Goal: Book appointment/travel/reservation

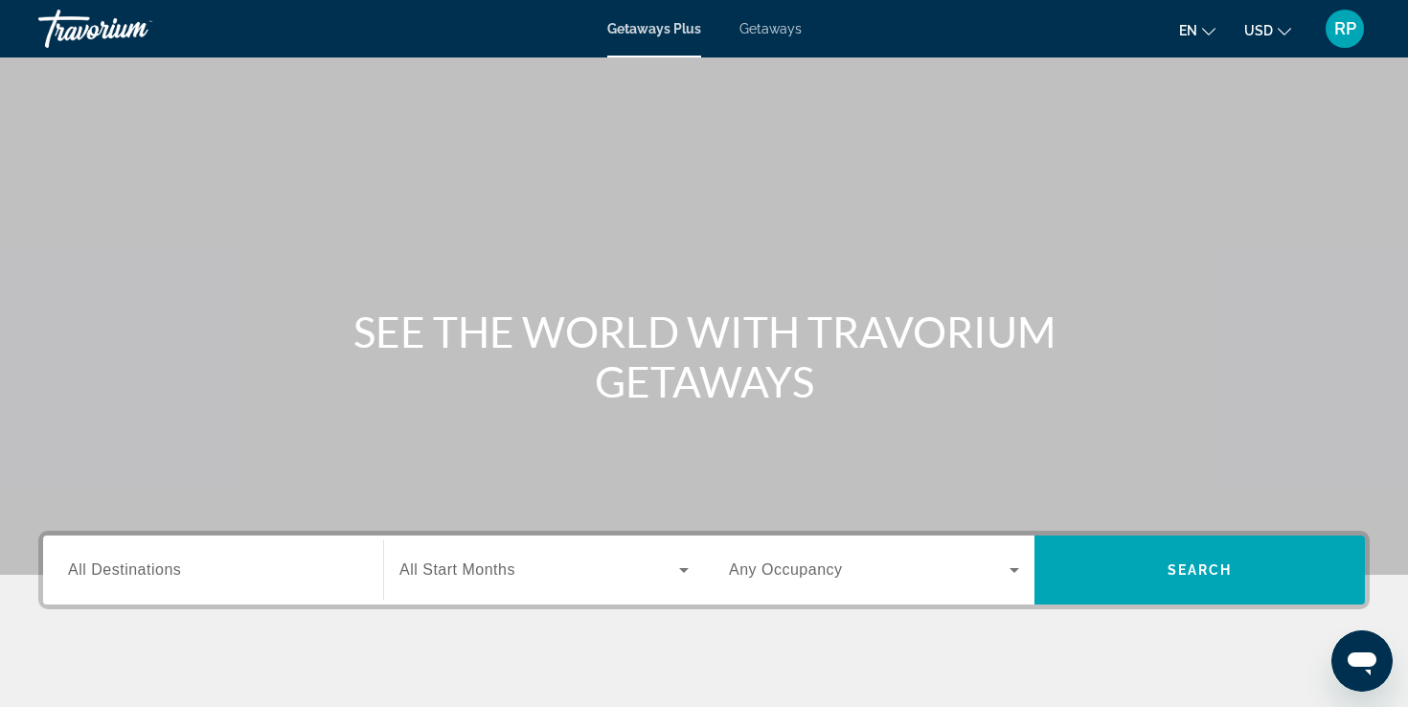
click at [189, 563] on input "Destination All Destinations" at bounding box center [213, 570] width 290 height 23
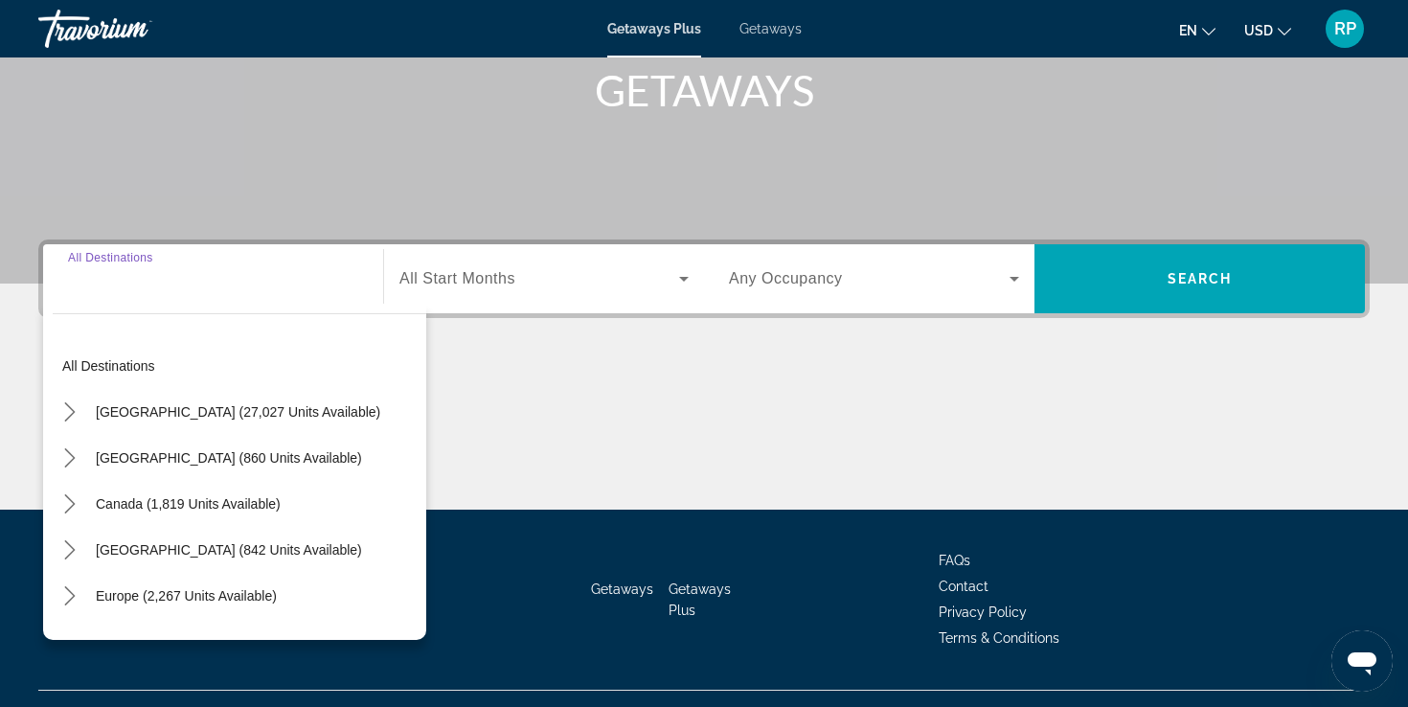
scroll to position [328, 0]
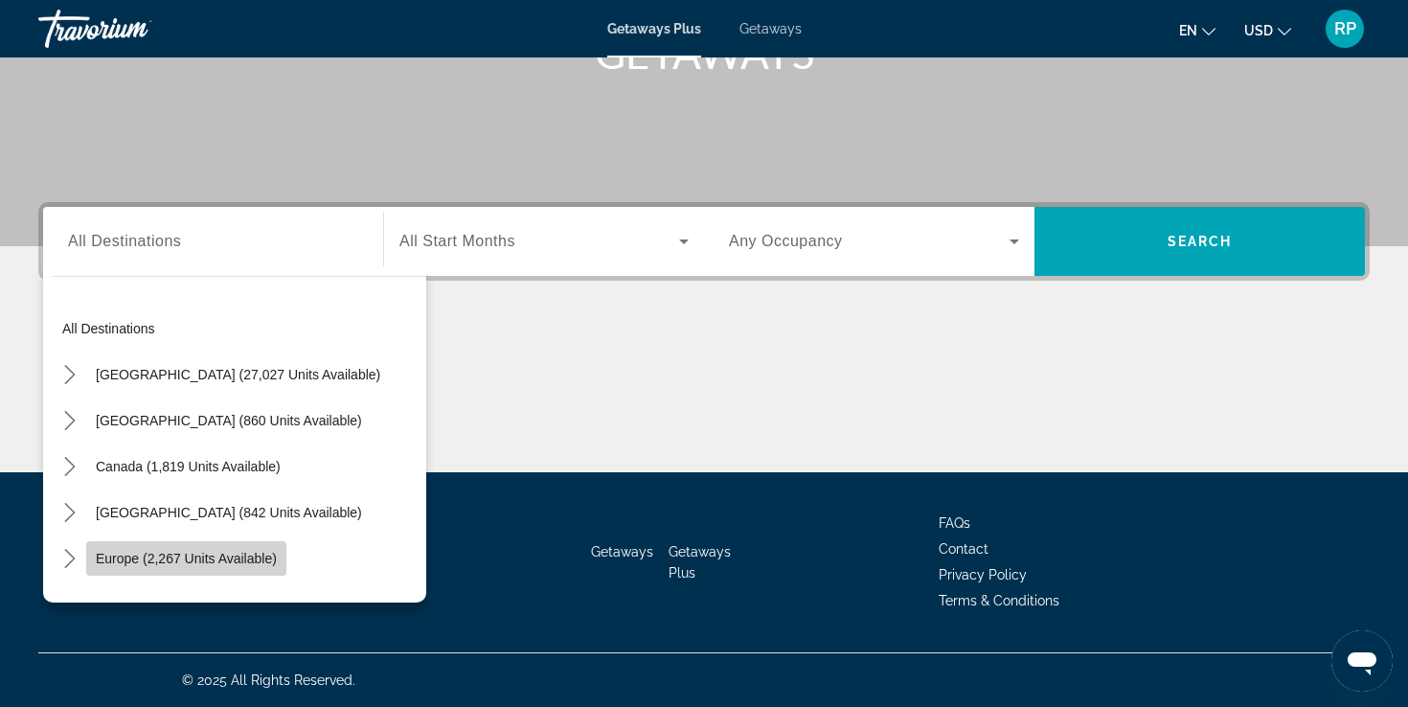
click at [223, 562] on span "Europe (2,267 units available)" at bounding box center [186, 558] width 181 height 15
type input "**********"
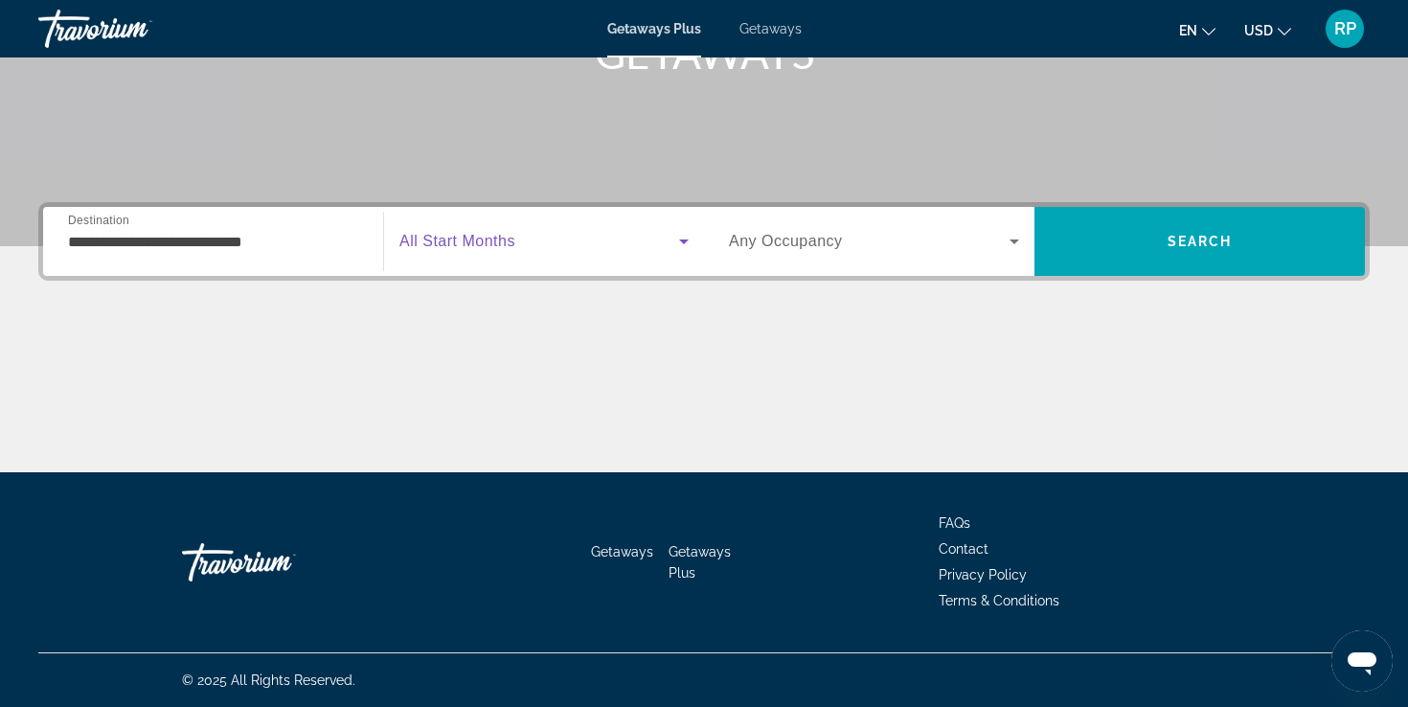
click at [633, 244] on span "Search widget" at bounding box center [539, 241] width 280 height 23
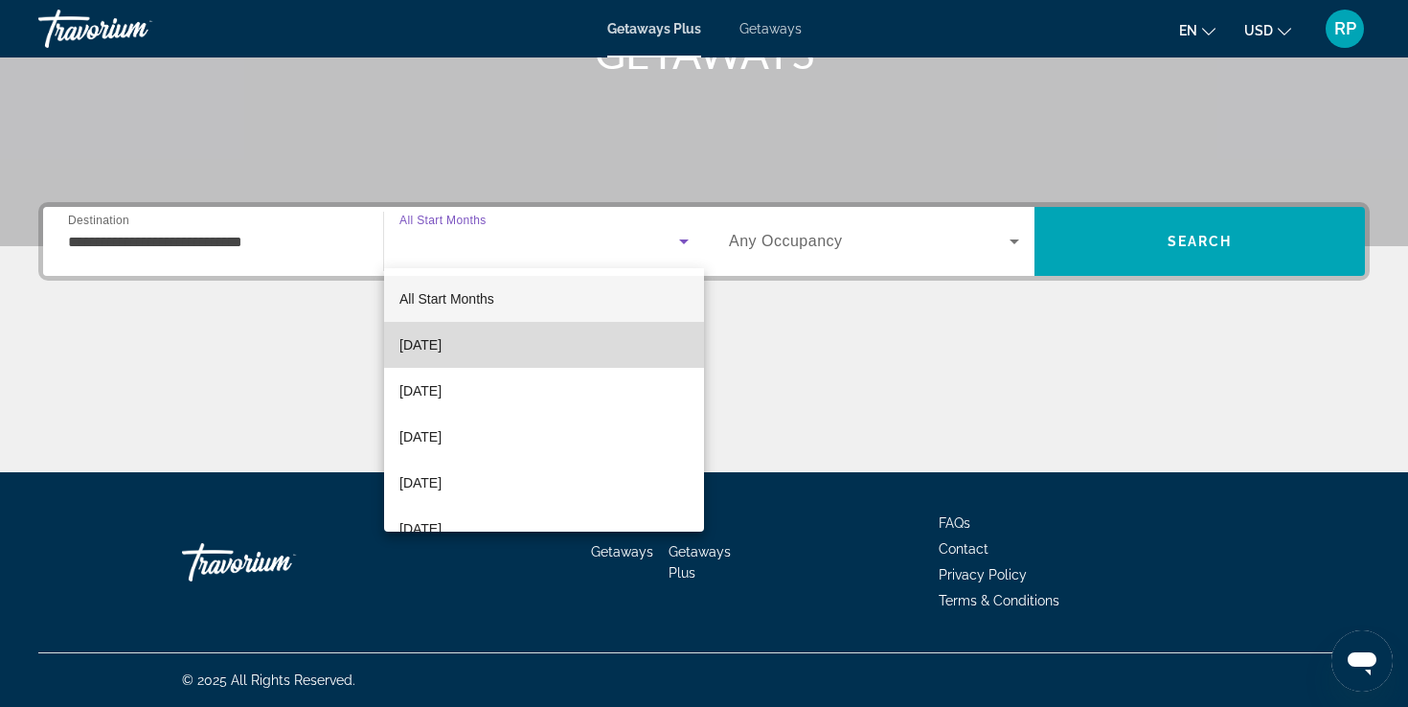
click at [590, 338] on mat-option "[DATE]" at bounding box center [544, 345] width 320 height 46
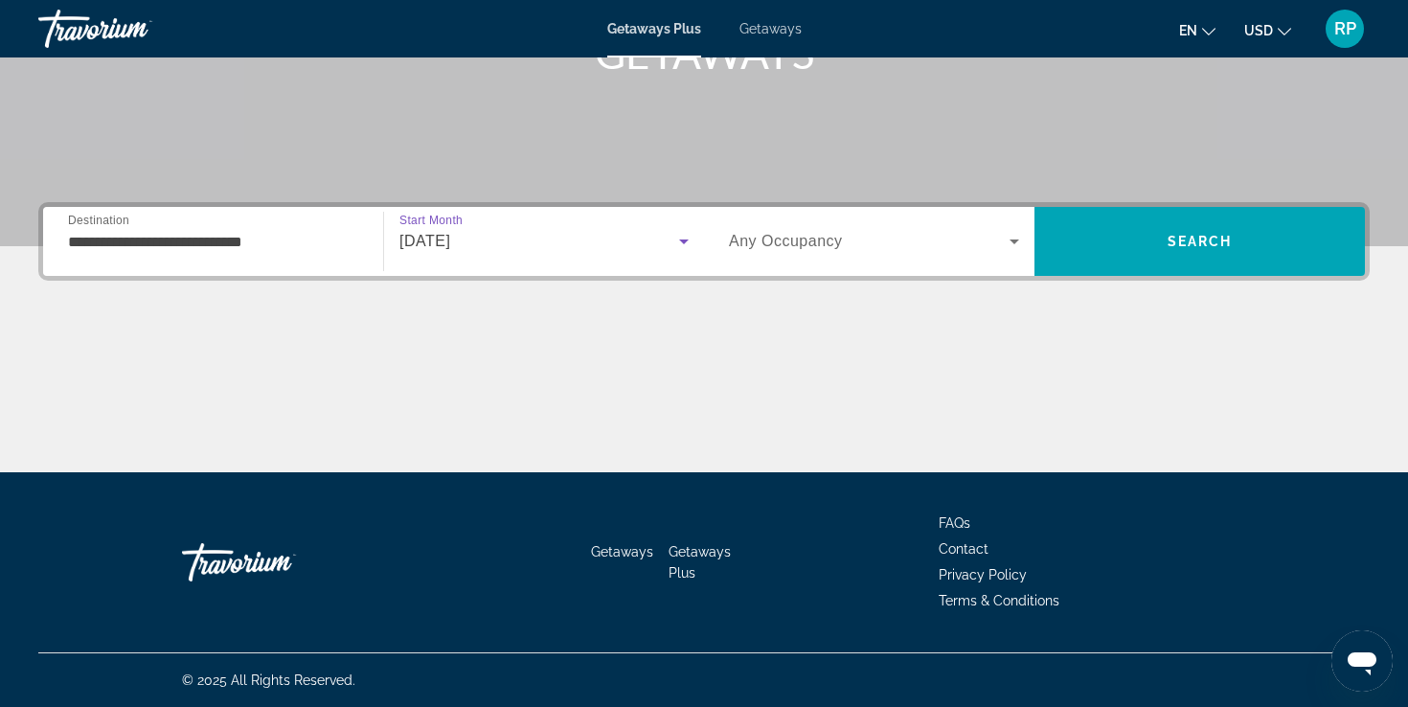
click at [916, 242] on span "Search widget" at bounding box center [869, 241] width 281 height 23
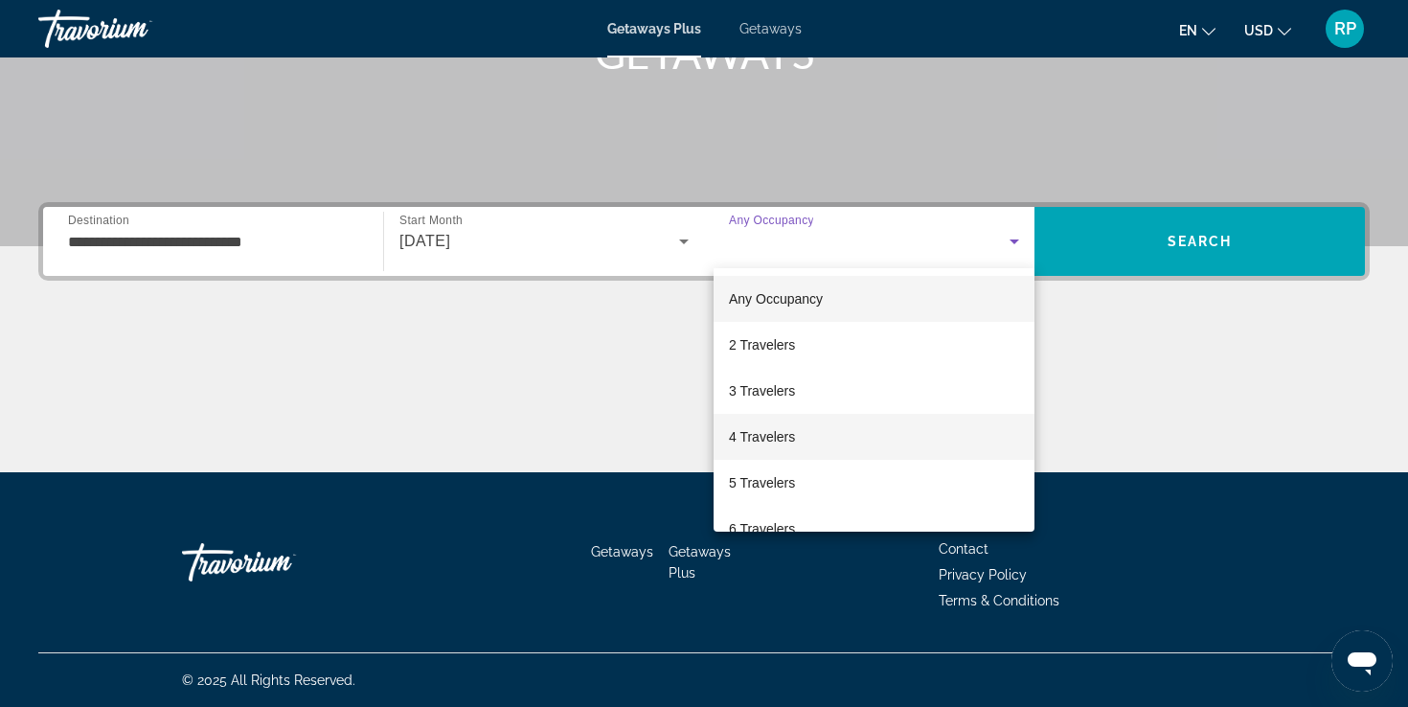
click at [895, 417] on mat-option "4 Travelers" at bounding box center [873, 437] width 321 height 46
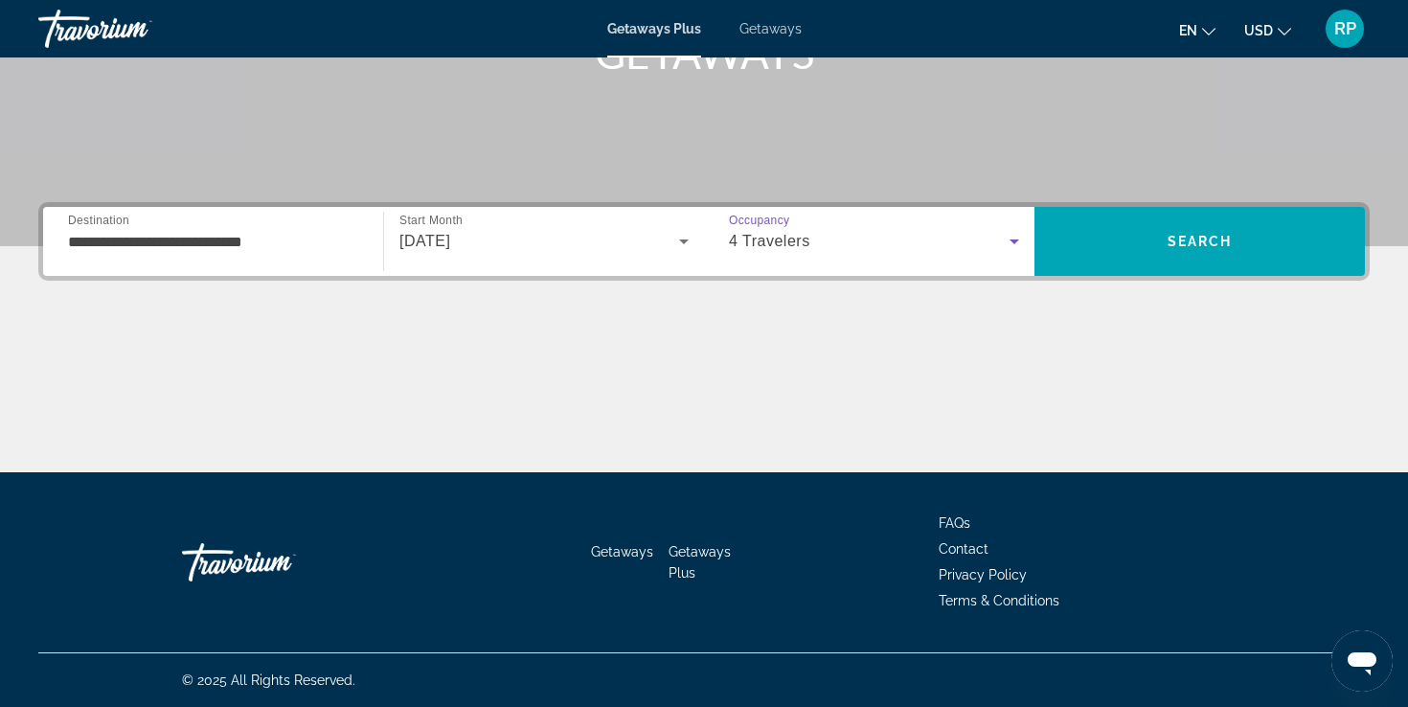
click at [758, 21] on span "Getaways" at bounding box center [770, 28] width 62 height 15
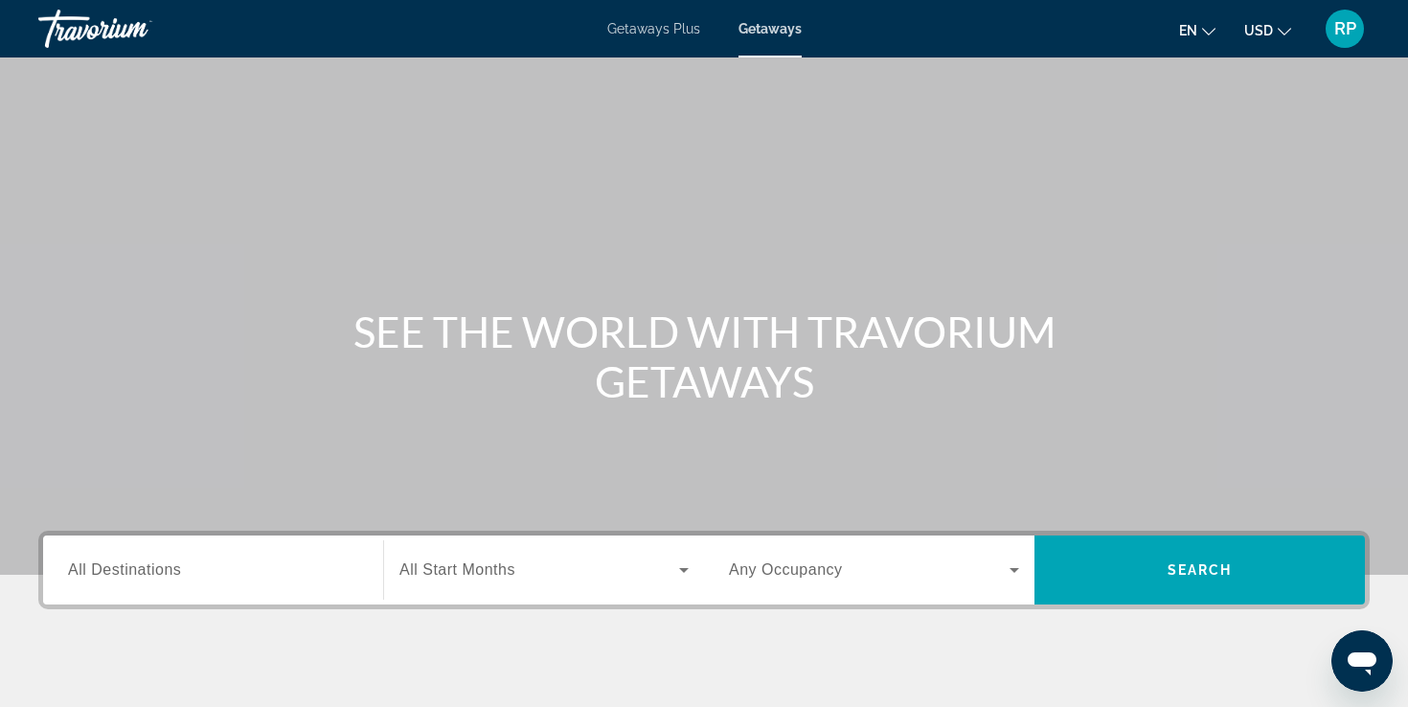
click at [654, 38] on div "Getaways Plus Getaways en English Español Français Italiano Português русский U…" at bounding box center [704, 29] width 1408 height 50
click at [274, 584] on div "Search widget" at bounding box center [213, 570] width 290 height 55
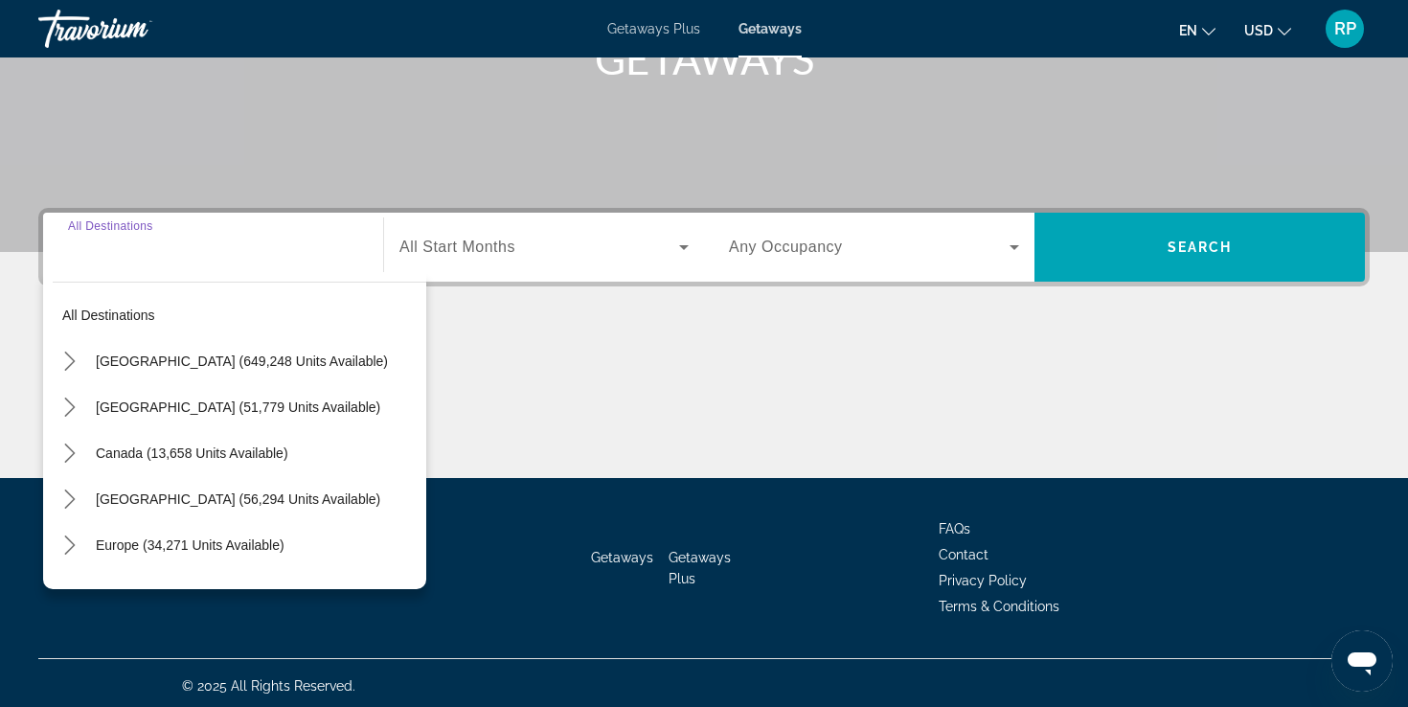
scroll to position [328, 0]
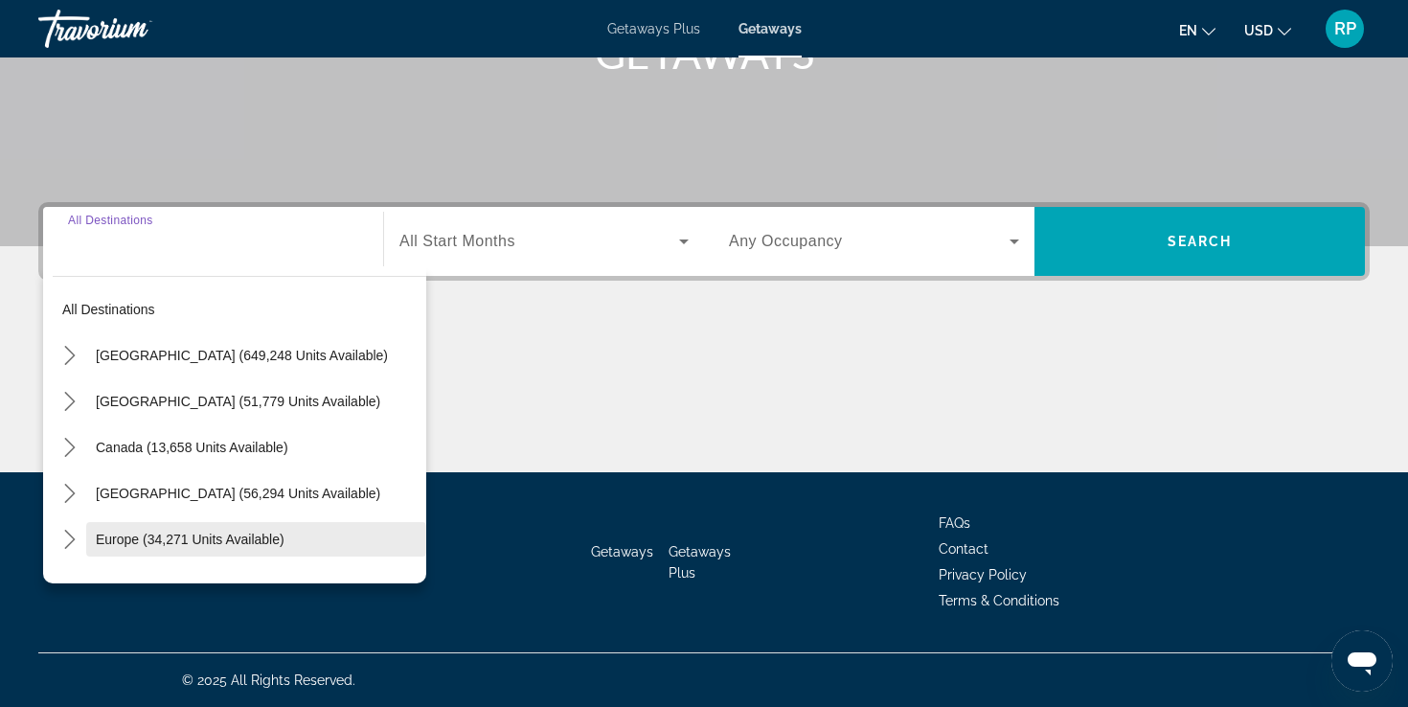
click at [260, 548] on span "Select destination: Europe (34,271 units available)" at bounding box center [256, 539] width 340 height 46
type input "**********"
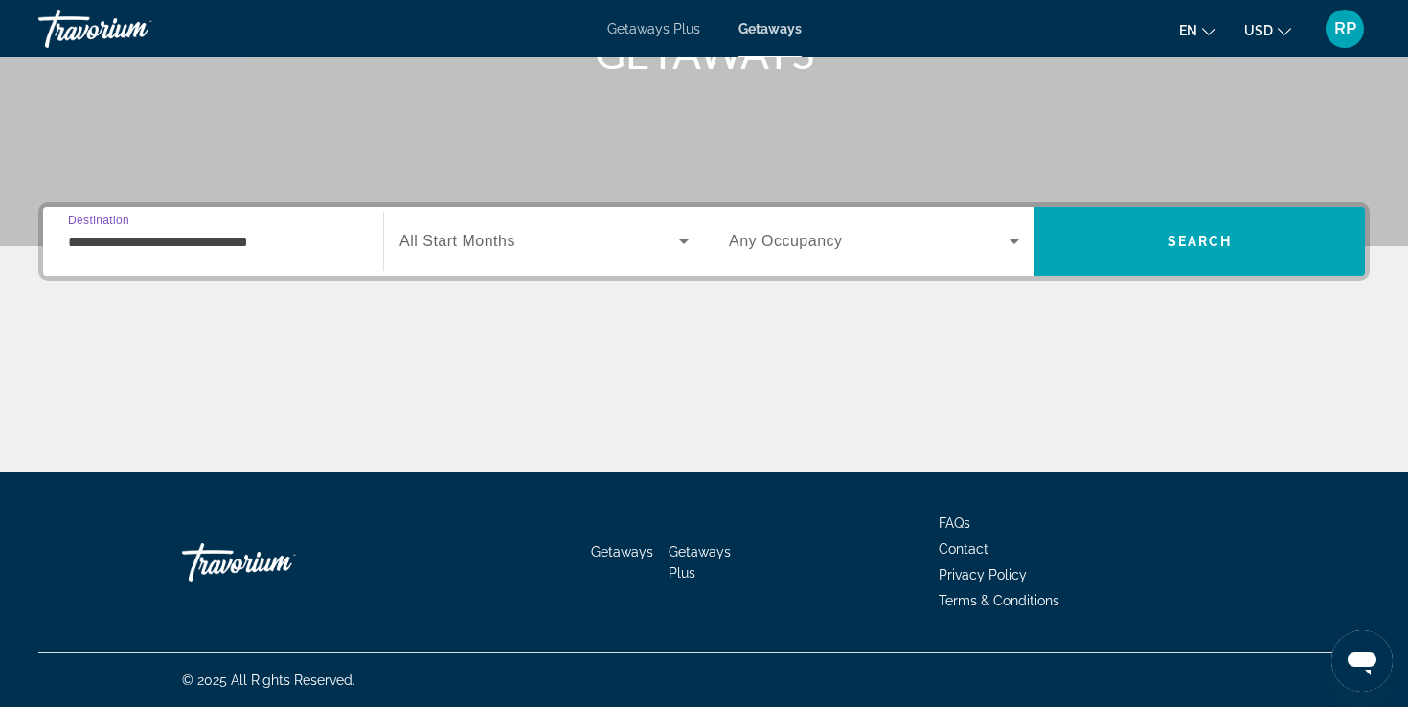
click at [585, 247] on span "Search widget" at bounding box center [539, 241] width 280 height 23
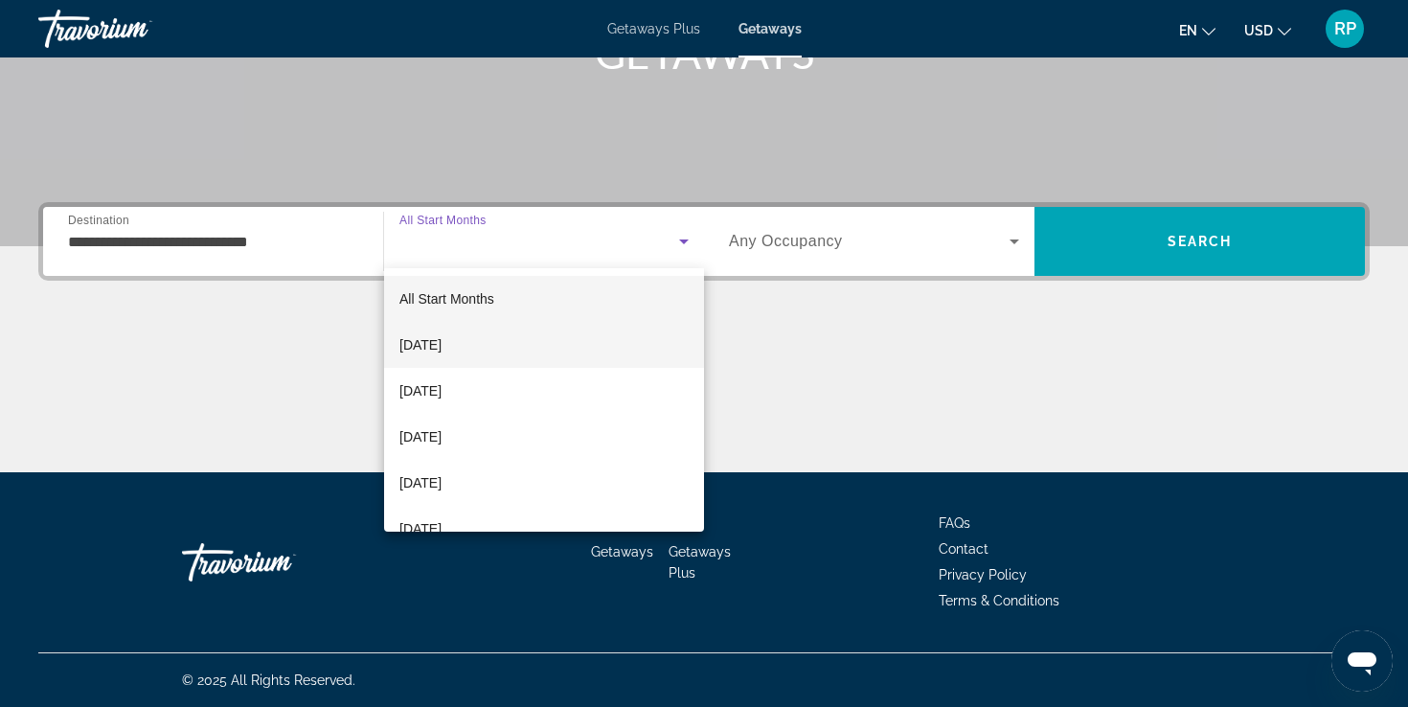
click at [586, 343] on mat-option "[DATE]" at bounding box center [544, 345] width 320 height 46
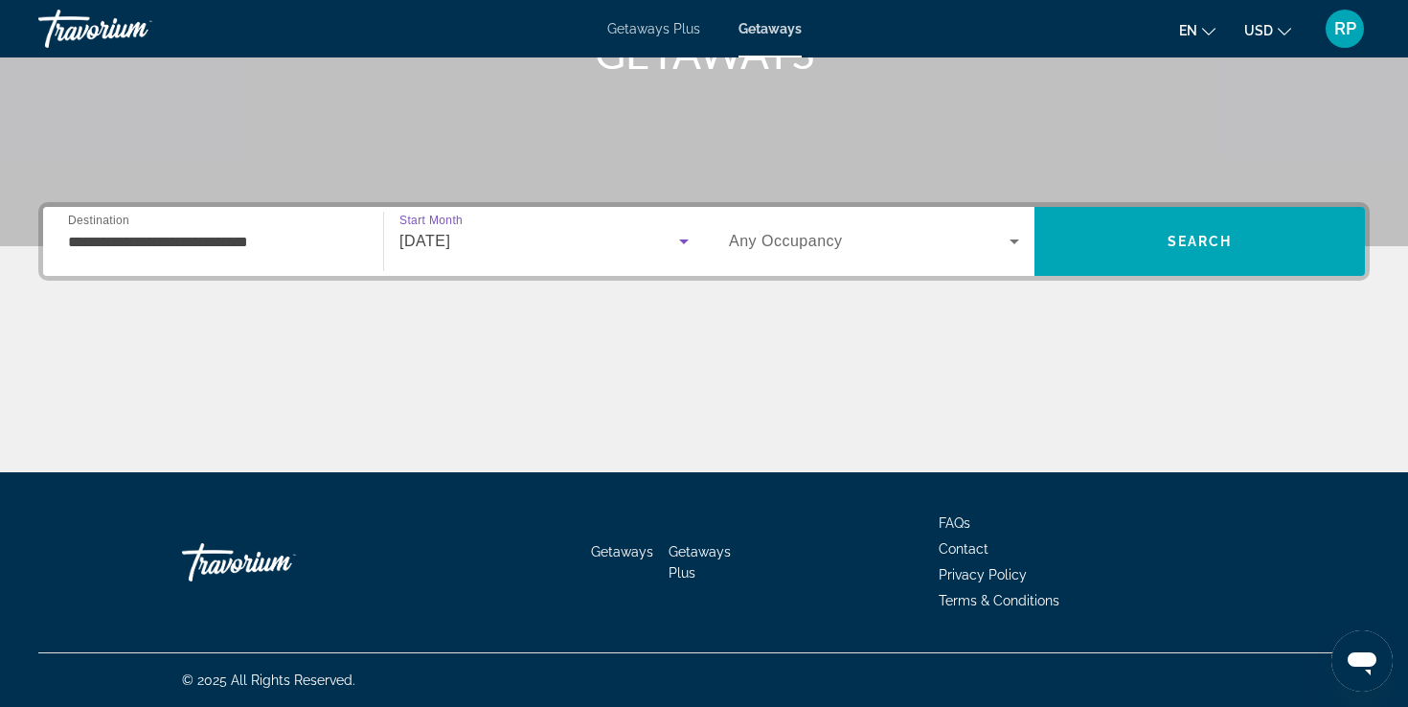
click at [859, 212] on div "Occupancy Any Occupancy" at bounding box center [873, 241] width 321 height 69
click at [868, 249] on span "Search widget" at bounding box center [869, 241] width 281 height 23
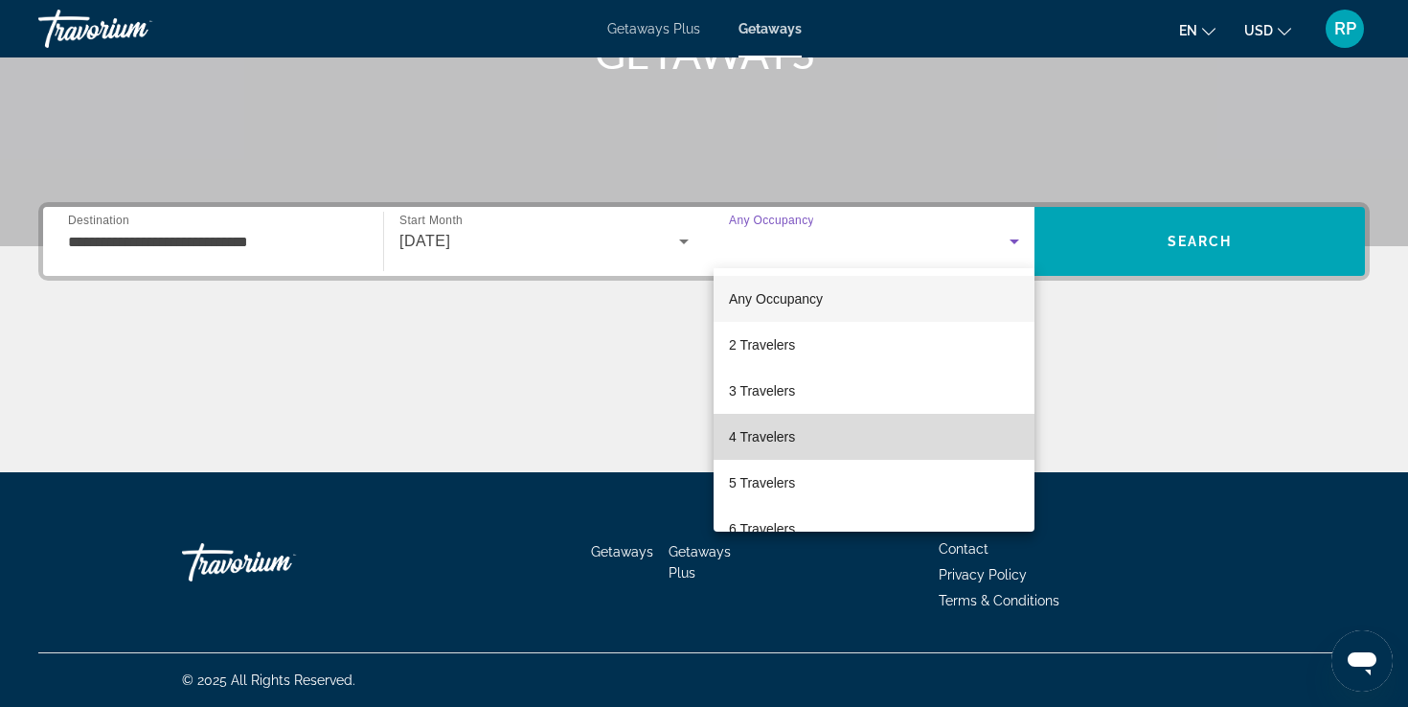
click at [884, 414] on mat-option "4 Travelers" at bounding box center [873, 437] width 321 height 46
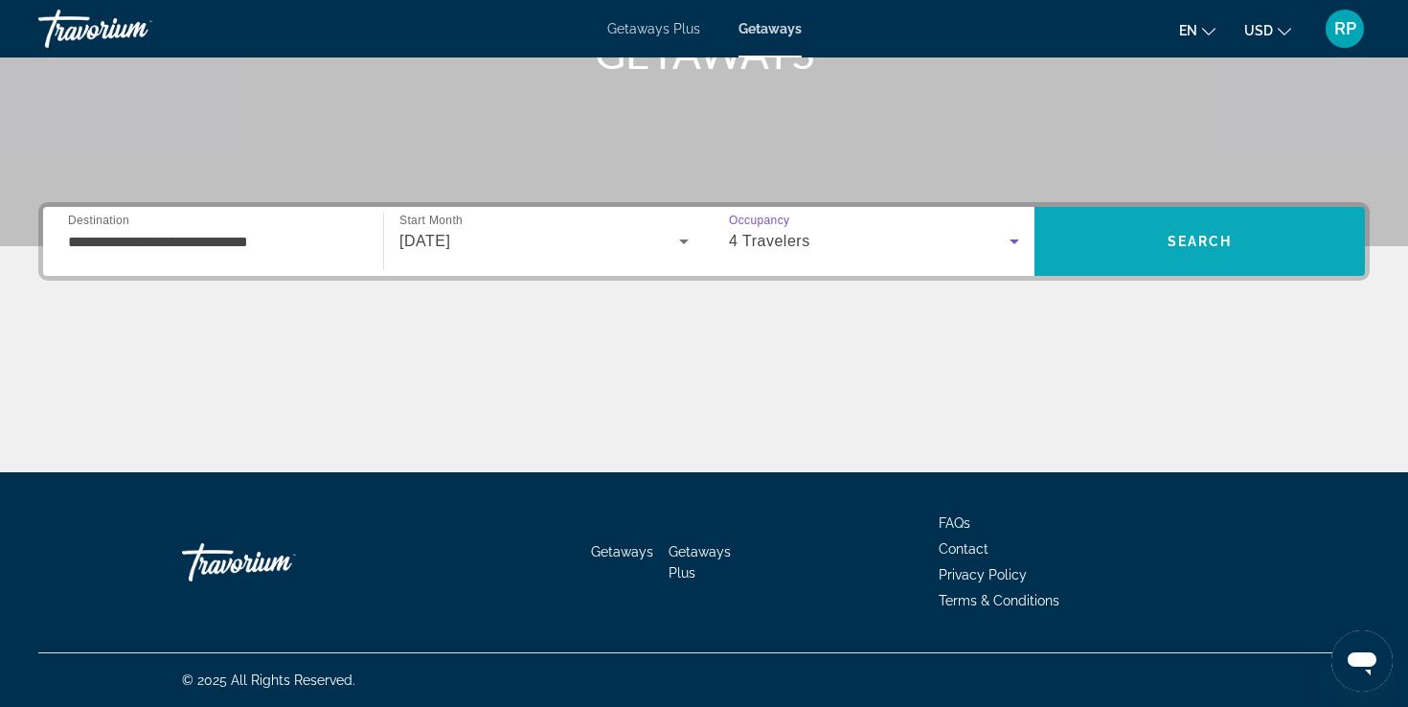
click at [1115, 235] on span "Search" at bounding box center [1199, 241] width 330 height 46
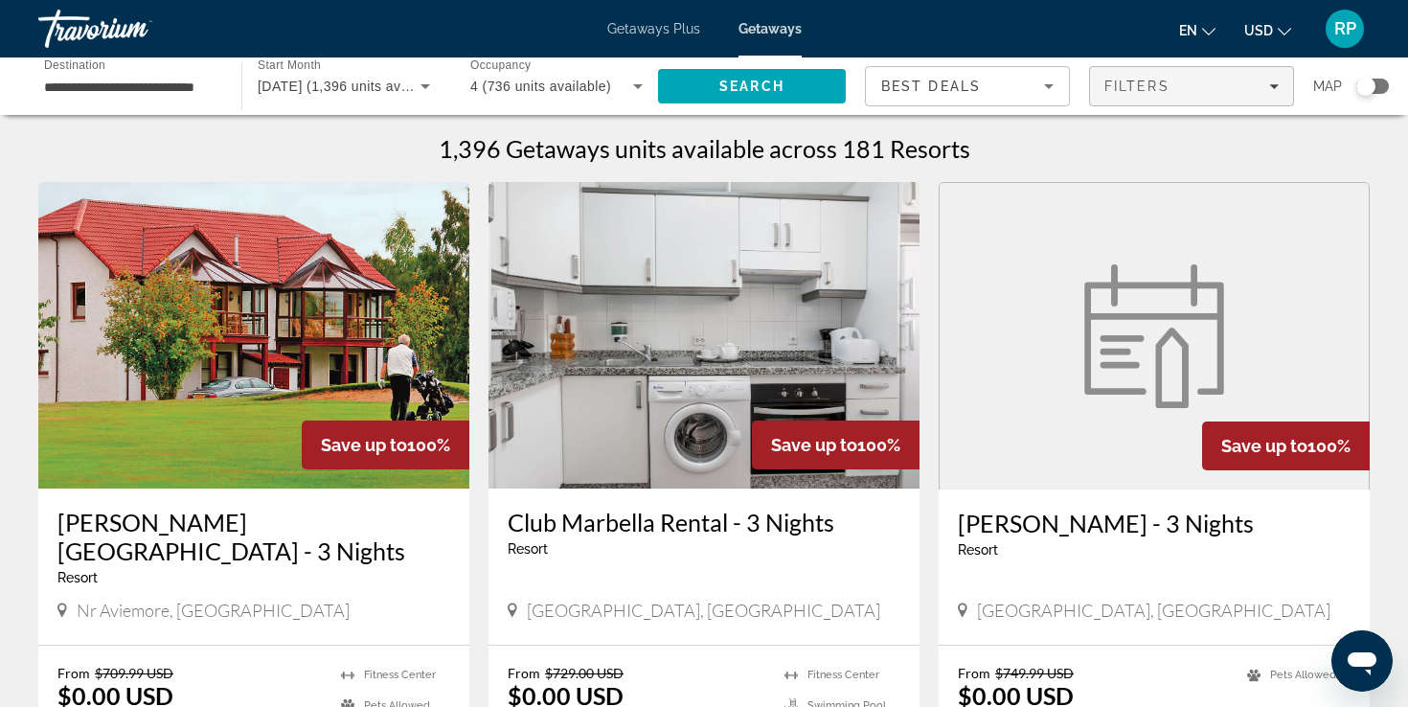
click at [1234, 81] on div "Filters" at bounding box center [1191, 86] width 174 height 15
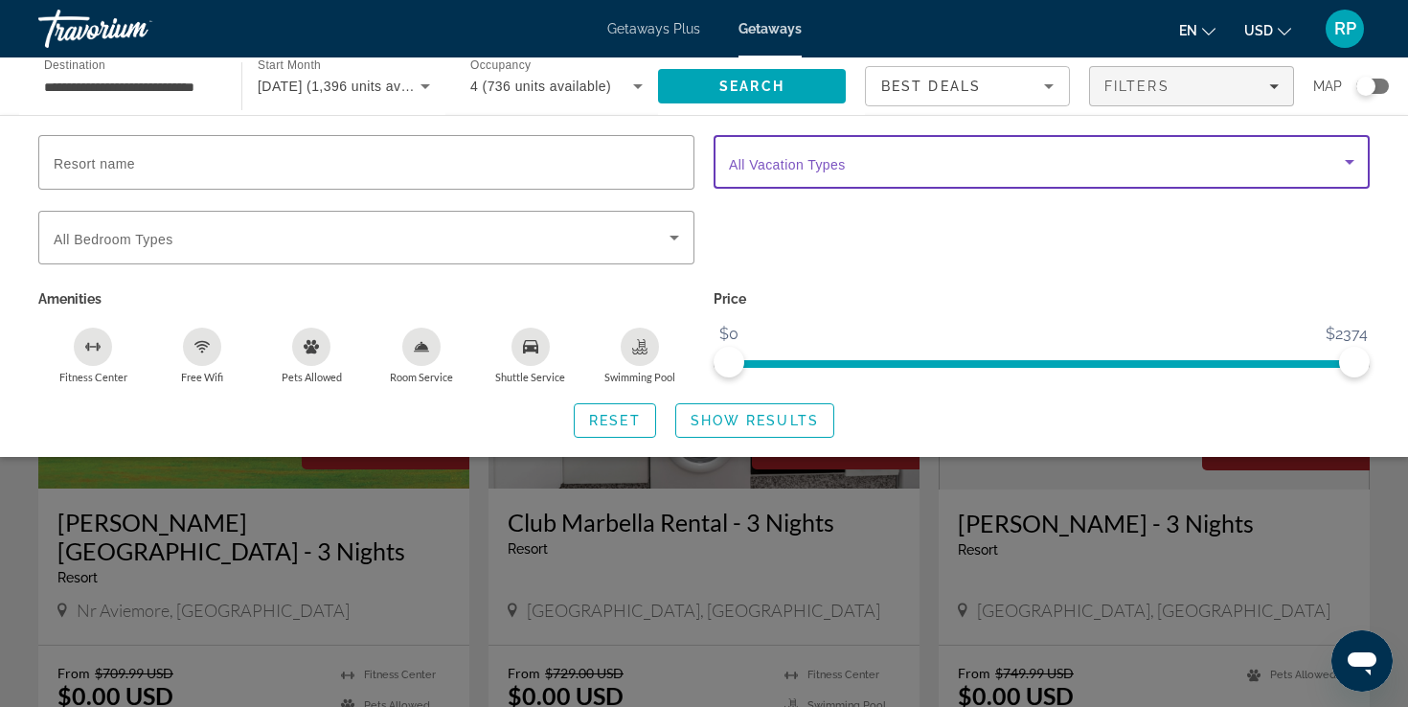
click at [1182, 170] on span "Search widget" at bounding box center [1037, 161] width 616 height 23
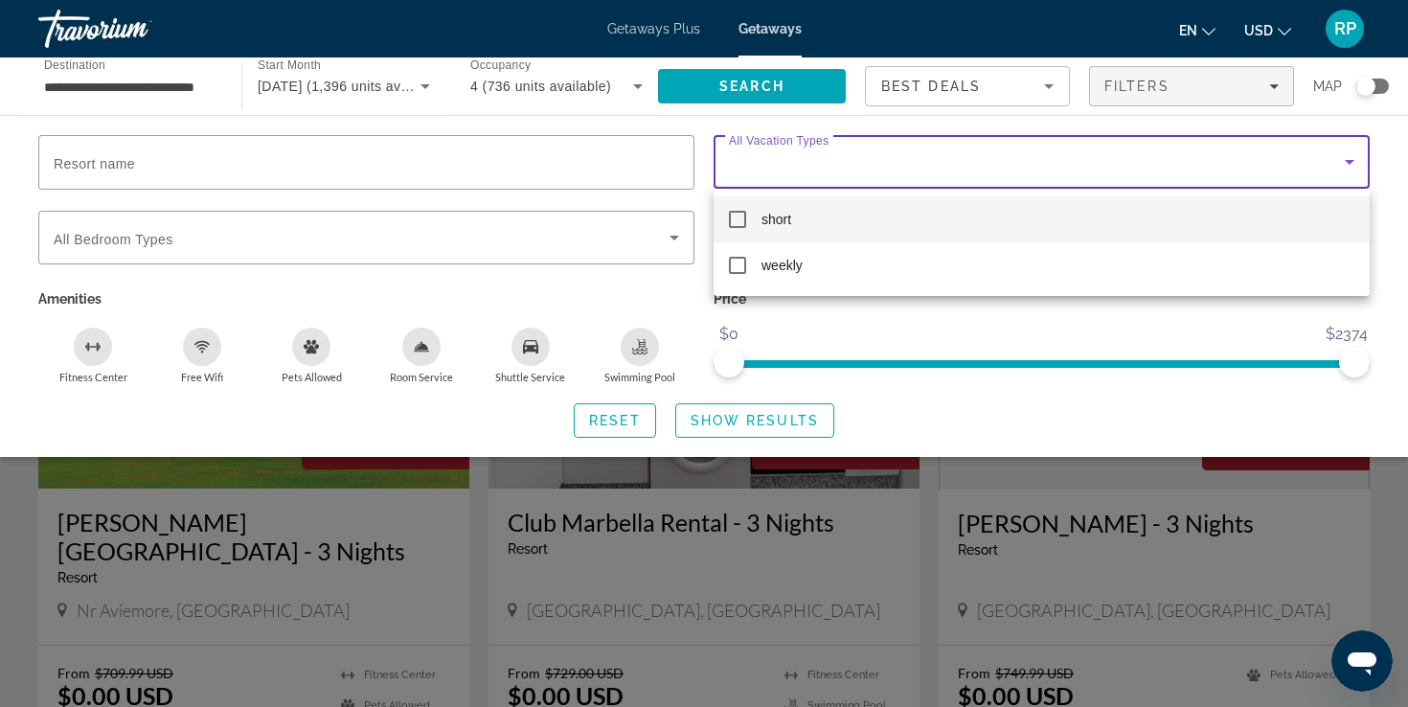
click at [1230, 78] on div at bounding box center [704, 353] width 1408 height 707
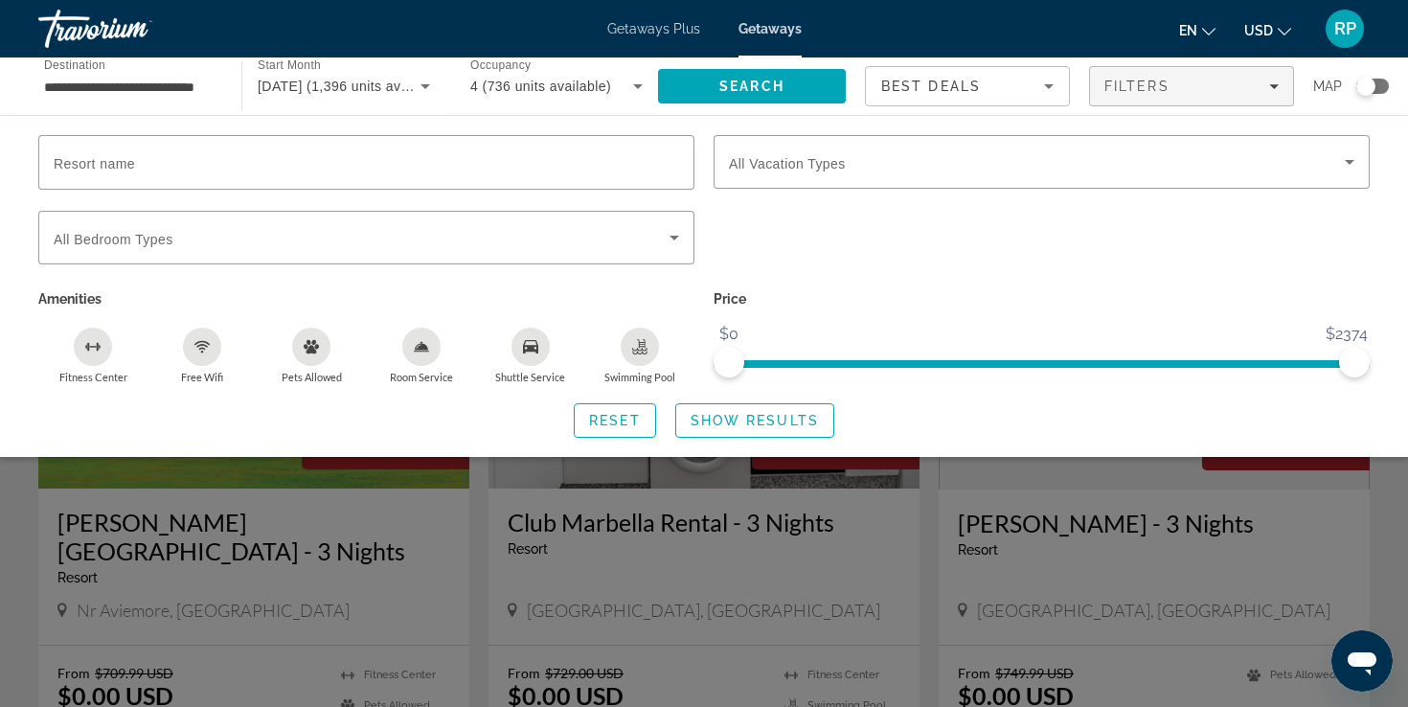
click at [998, 94] on div "Best Deals" at bounding box center [962, 86] width 163 height 23
